Goal: Check status: Check status

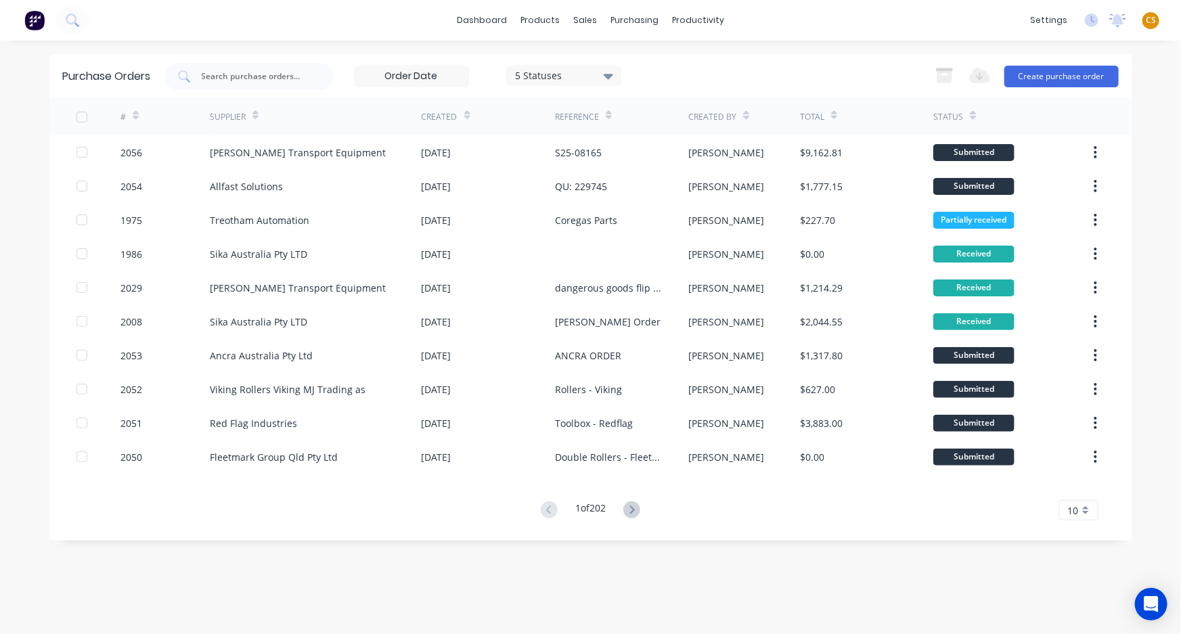
click at [1151, 17] on span "CS" at bounding box center [1151, 20] width 10 height 12
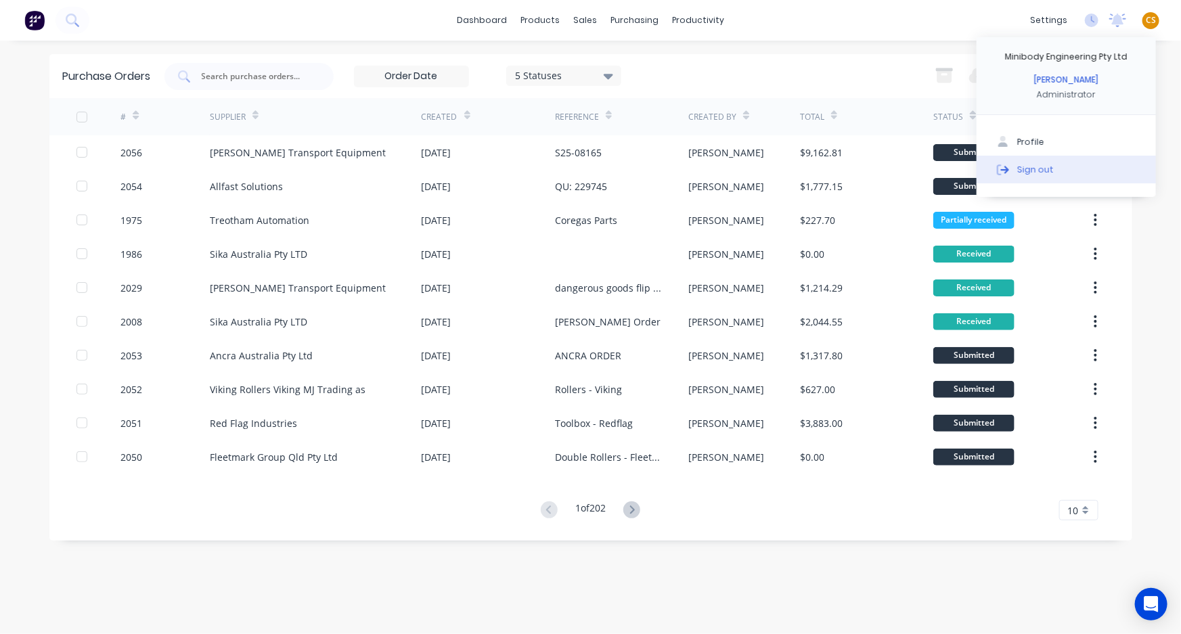
click at [1034, 169] on div "Sign out" at bounding box center [1036, 169] width 37 height 12
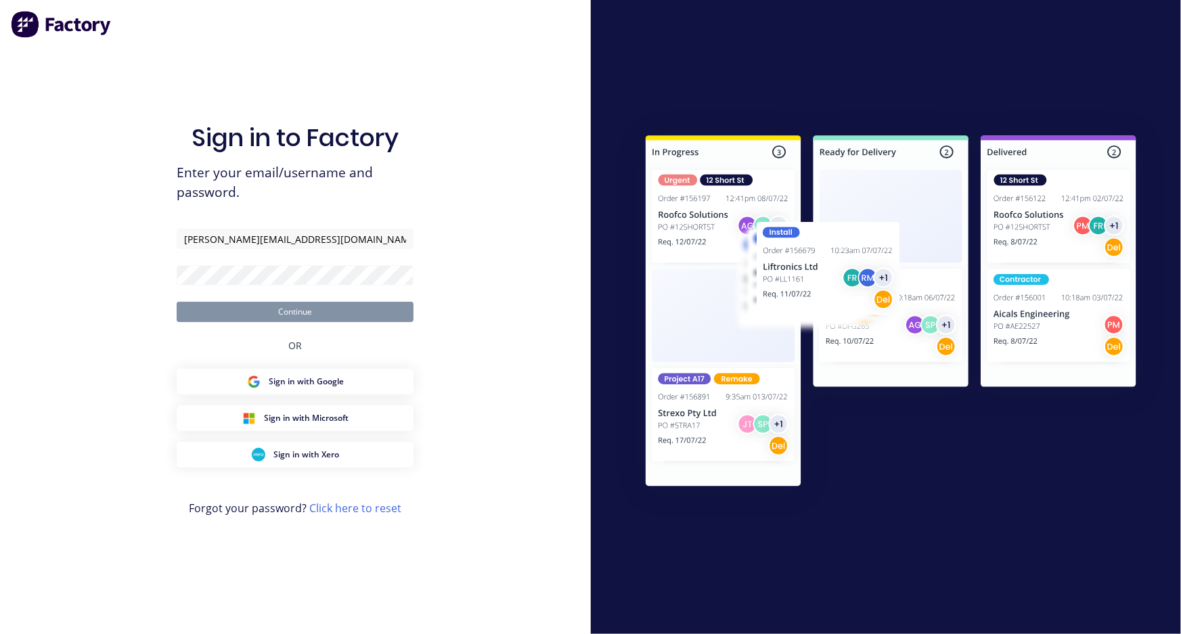
type input "[PERSON_NAME][EMAIL_ADDRESS][DOMAIN_NAME]"
click at [395, 310] on button "Continue" at bounding box center [295, 312] width 237 height 20
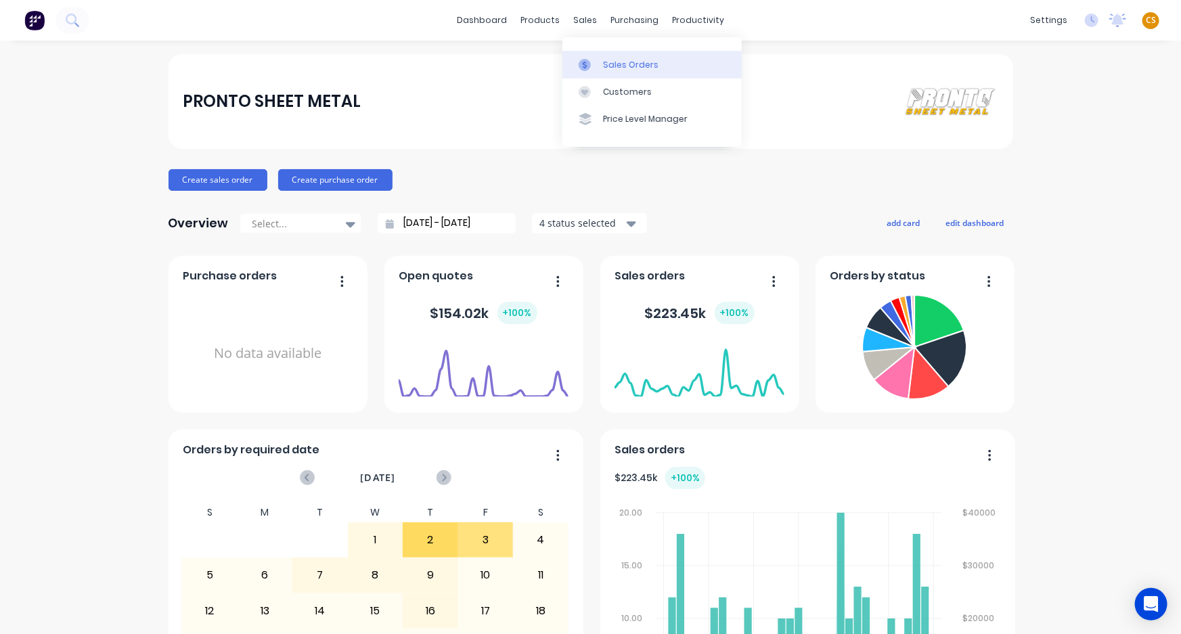
click at [626, 63] on div "Sales Orders" at bounding box center [631, 65] width 56 height 12
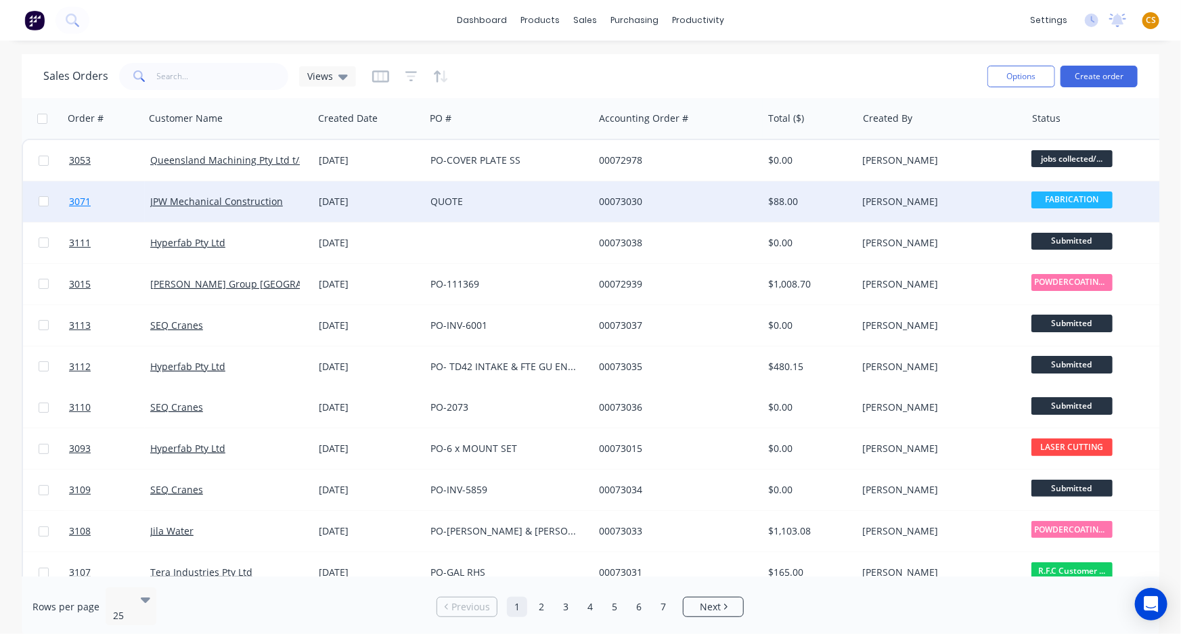
click at [102, 196] on link "3071" at bounding box center [109, 201] width 81 height 41
